Goal: Information Seeking & Learning: Learn about a topic

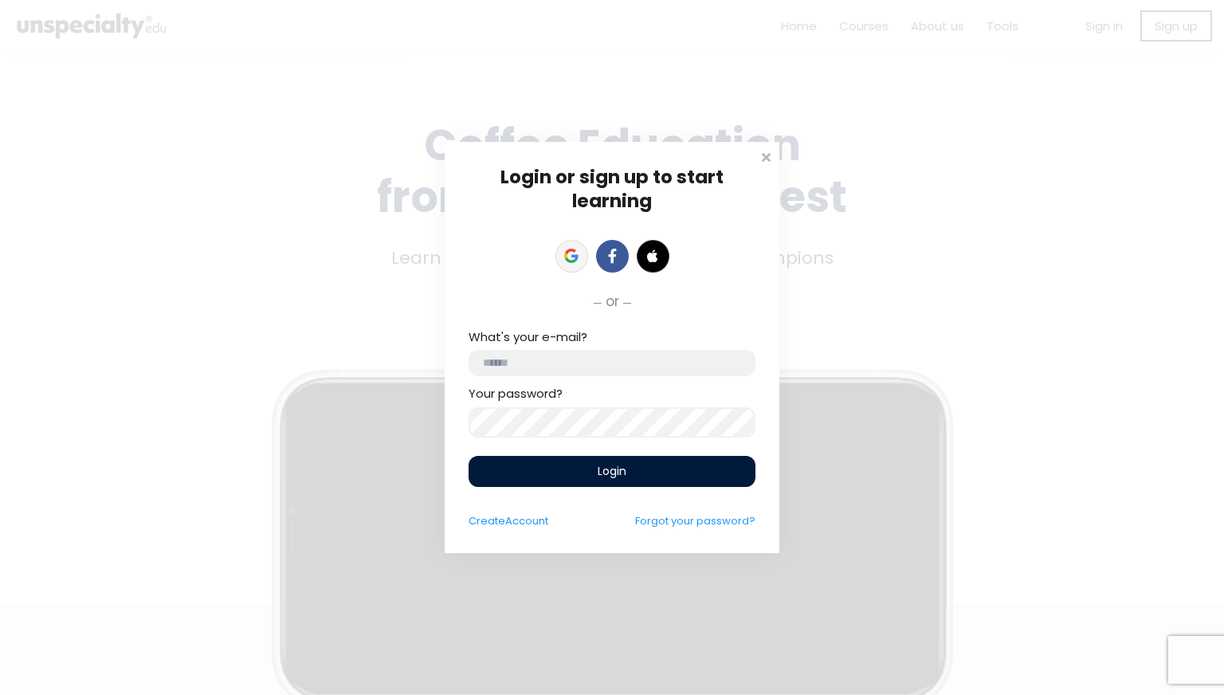
click at [572, 253] on icon at bounding box center [571, 256] width 14 height 14
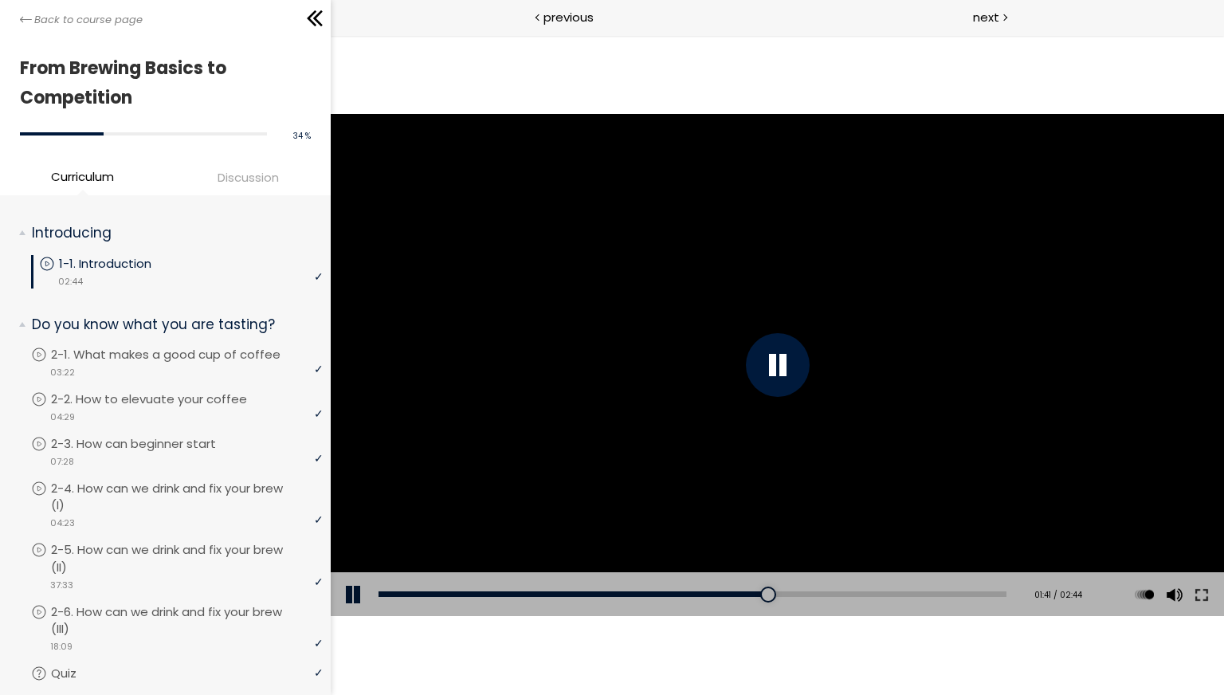
drag, startPoint x: 1197, startPoint y: 594, endPoint x: 1528, endPoint y: 699, distance: 347.6
click at [1197, 594] on button at bounding box center [1201, 594] width 29 height 45
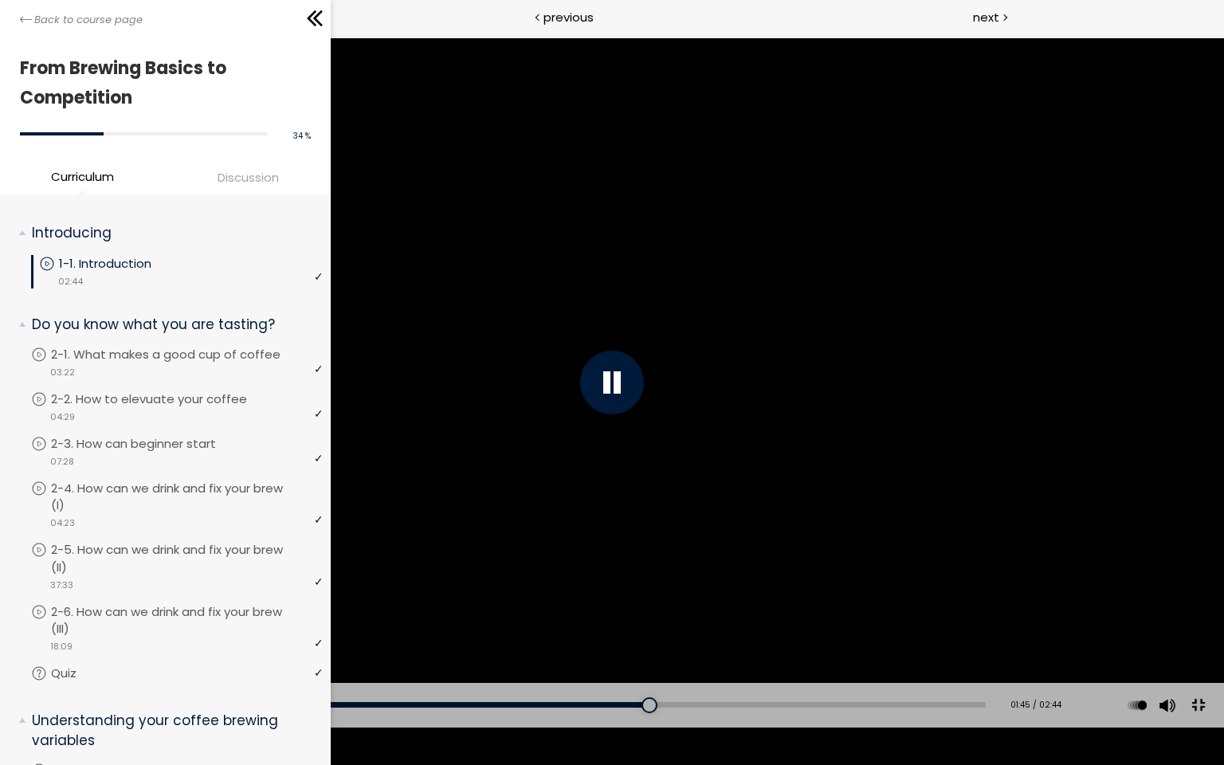
drag, startPoint x: 1198, startPoint y: 749, endPoint x: 867, endPoint y: 645, distance: 346.8
click at [1198, 694] on button at bounding box center [1198, 706] width 36 height 36
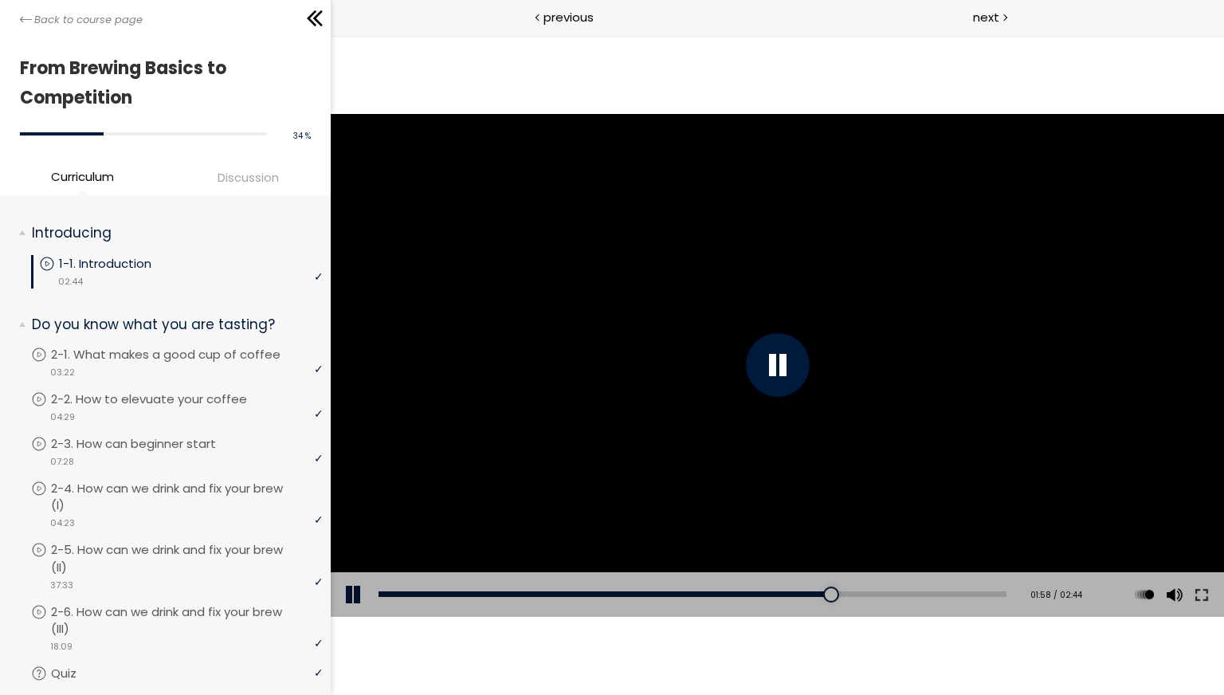
click at [660, 80] on div "Click for sound @keyframes VOLUME_SMALL_WAVE_FLASH { 0% { opacity: 0; } 33% { o…" at bounding box center [776, 365] width 893 height 660
click at [124, 265] on p "1-1. Introduction" at bounding box center [121, 264] width 124 height 18
click at [443, 597] on div "Add chapter 00:30" at bounding box center [692, 594] width 628 height 45
drag, startPoint x: 443, startPoint y: 597, endPoint x: 363, endPoint y: 594, distance: 80.6
click at [363, 594] on div "Add chapter 00:02 00:02 / 02:44 Subtitles None Auto x 2 x 1.5 x 1.25 x 1 x 0.75…" at bounding box center [776, 594] width 893 height 45
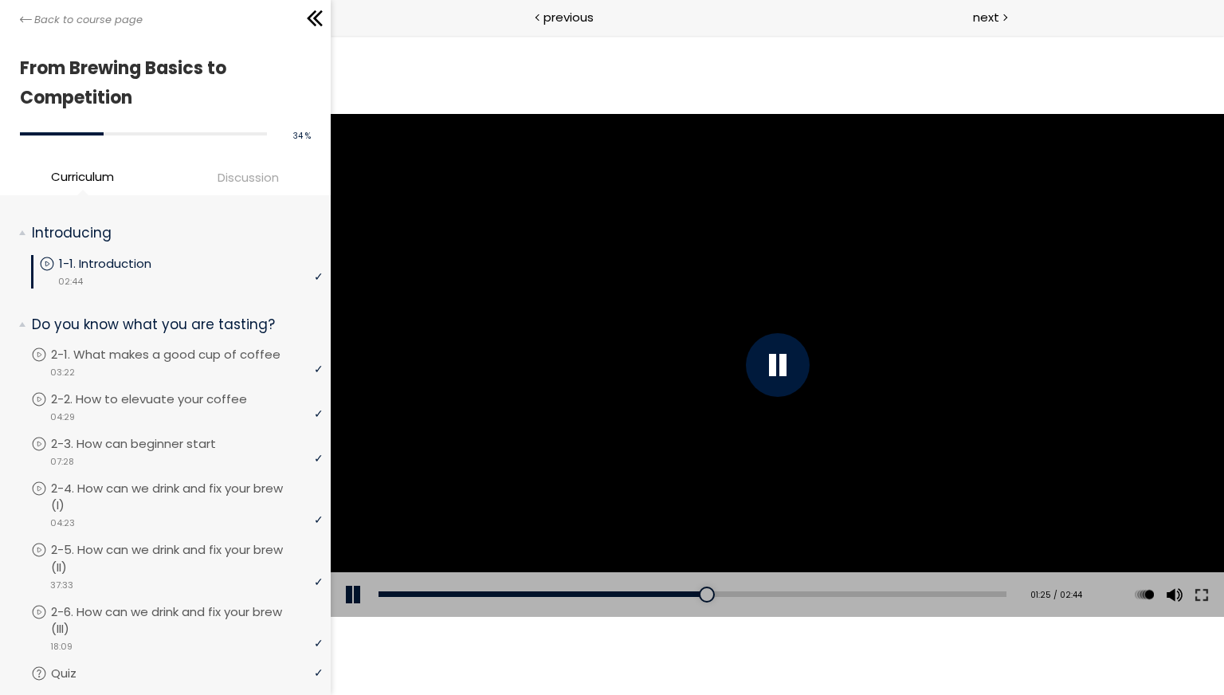
click at [700, 70] on div "Click for sound @keyframes VOLUME_SMALL_WAVE_FLASH { 0% { opacity: 0; } 33% { o…" at bounding box center [776, 365] width 893 height 660
